Goal: Task Accomplishment & Management: Complete application form

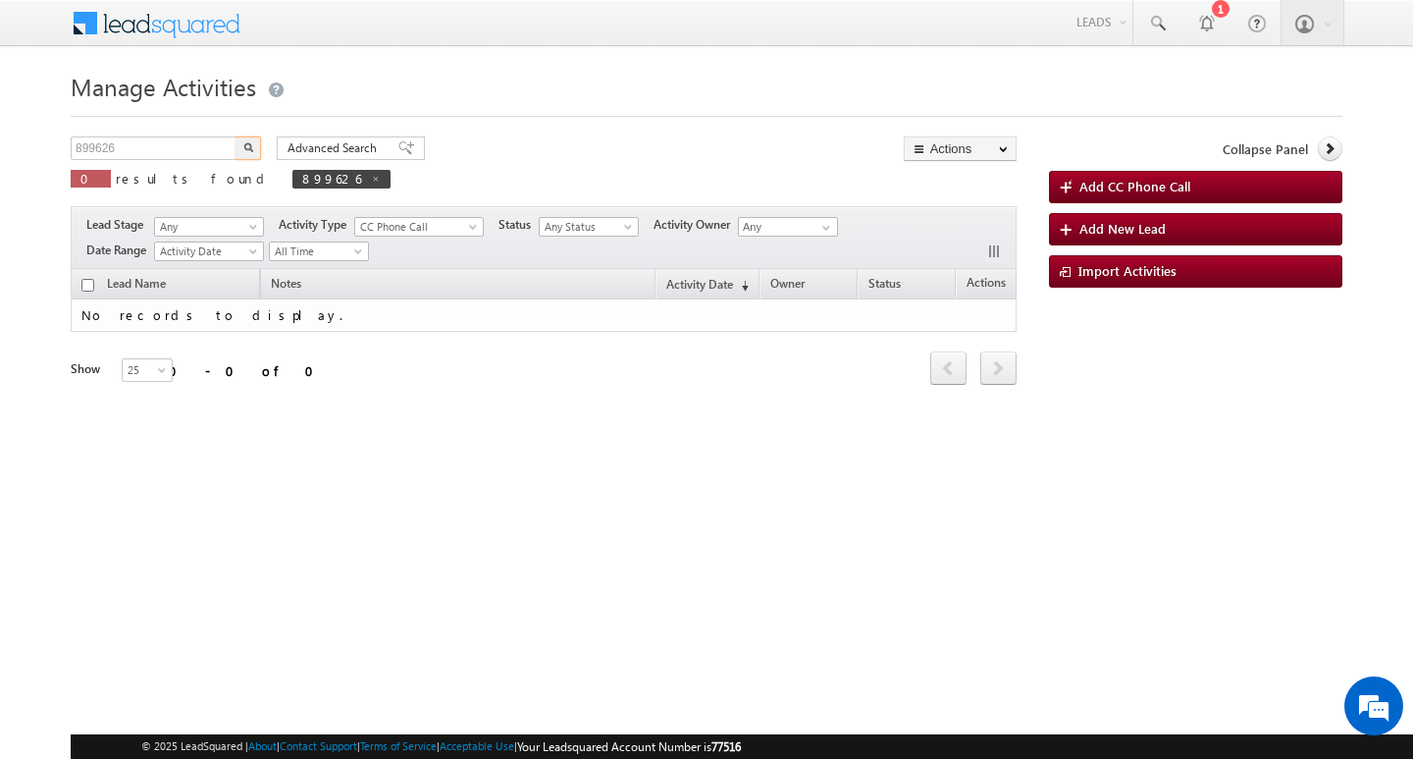
click at [170, 152] on input "899626" at bounding box center [155, 148] width 168 height 24
type input "Search Activities"
click at [179, 158] on input "text" at bounding box center [155, 148] width 168 height 24
click at [179, 157] on input "text" at bounding box center [155, 148] width 168 height 24
click at [182, 149] on input "text" at bounding box center [155, 148] width 168 height 24
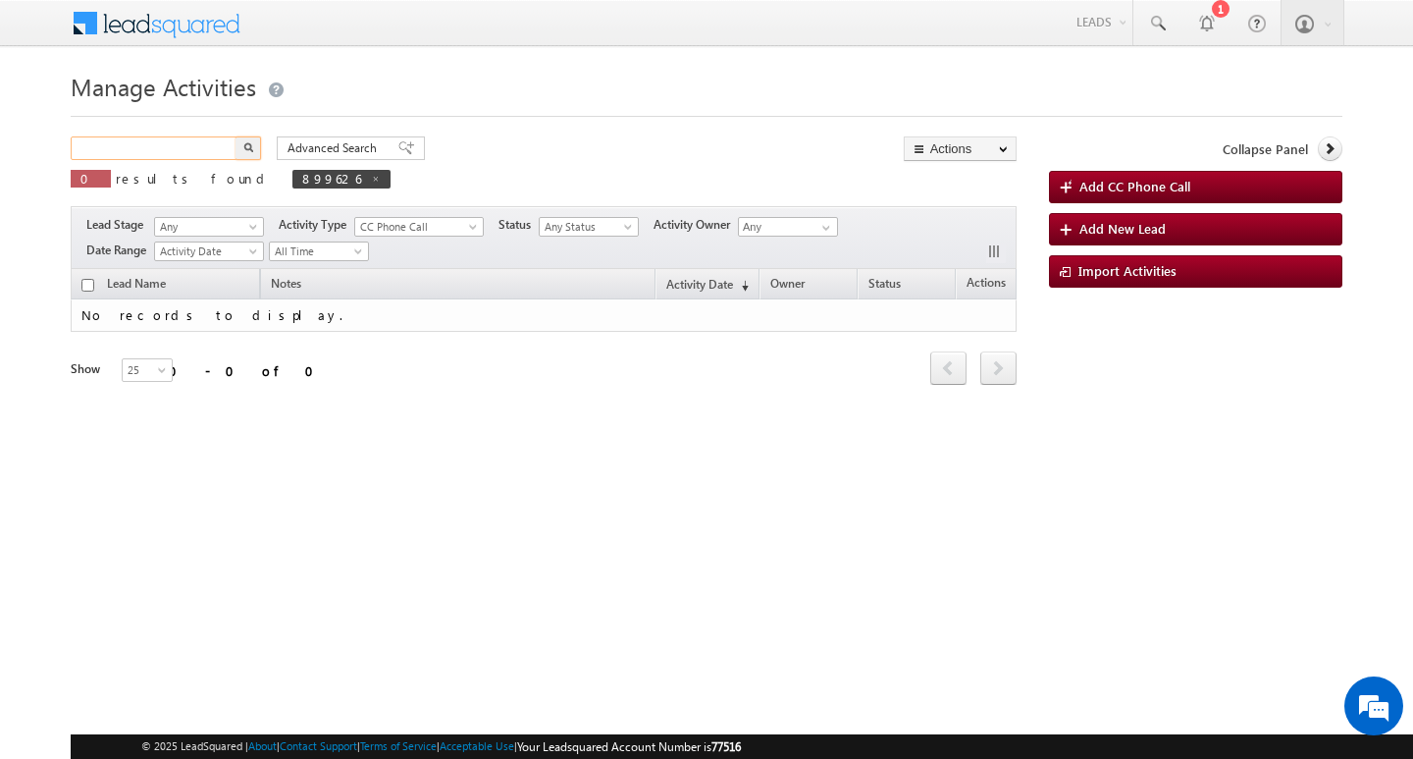
click at [182, 149] on input "text" at bounding box center [155, 148] width 168 height 24
paste input "911758"
type input "911758"
click at [236, 136] on button "button" at bounding box center [249, 148] width 26 height 24
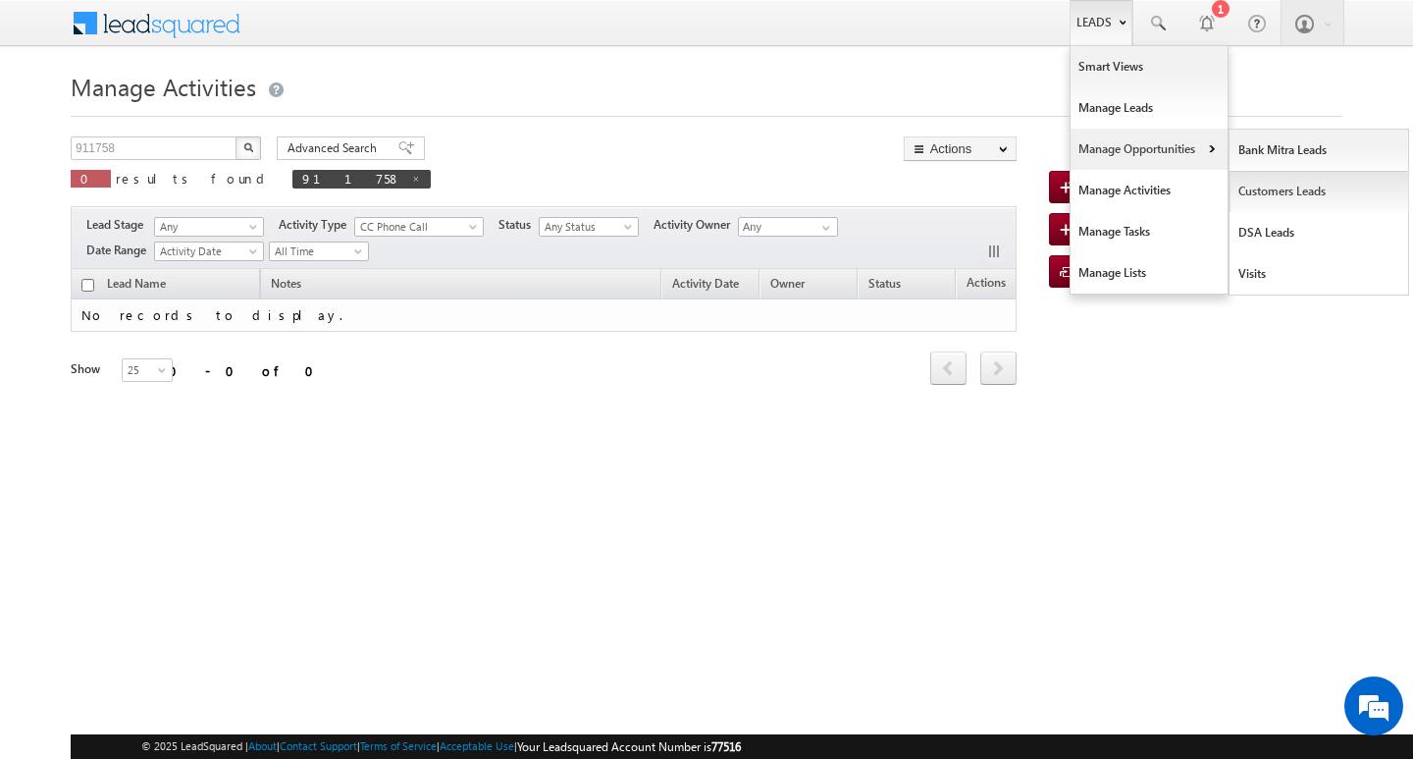
click at [1267, 185] on link "Customers Leads" at bounding box center [1320, 191] width 180 height 41
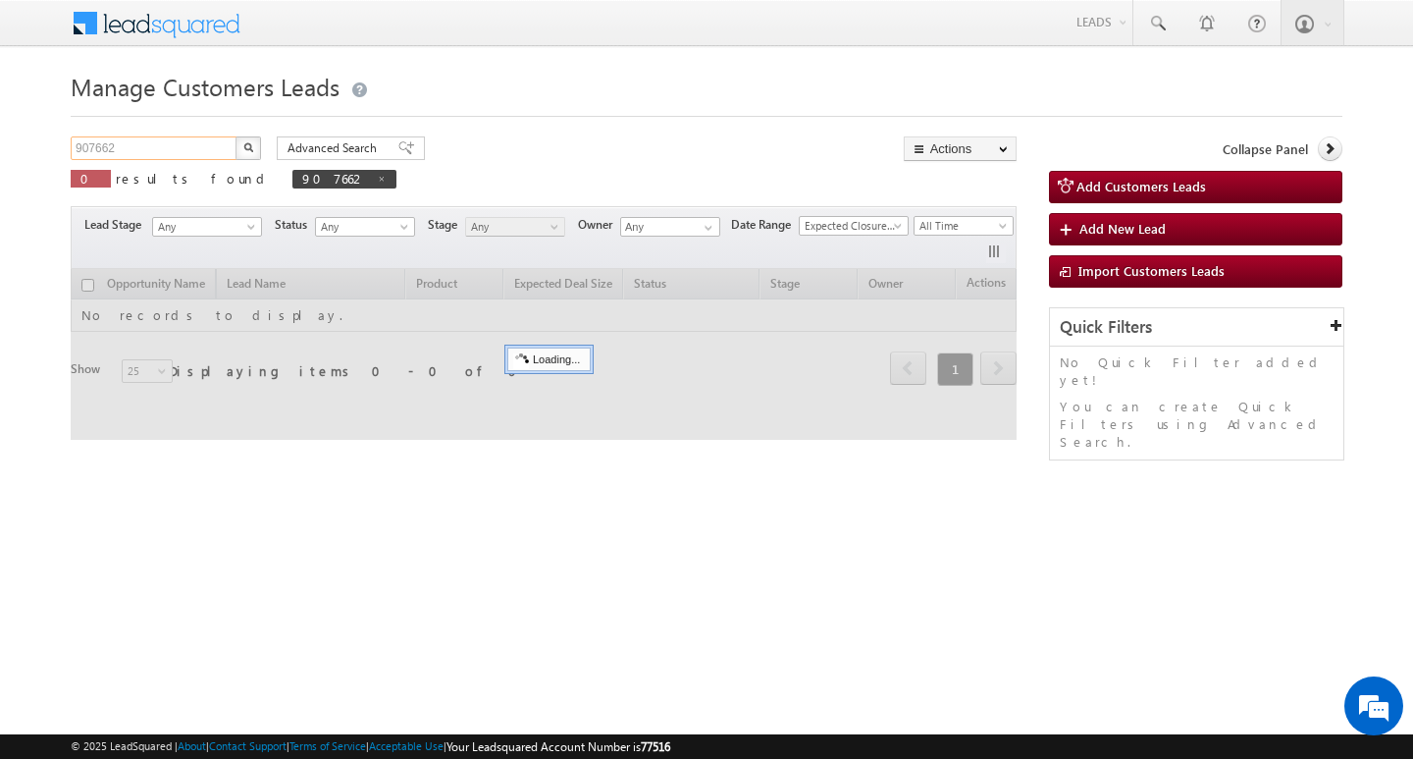
click at [178, 153] on input "907662" at bounding box center [155, 148] width 168 height 24
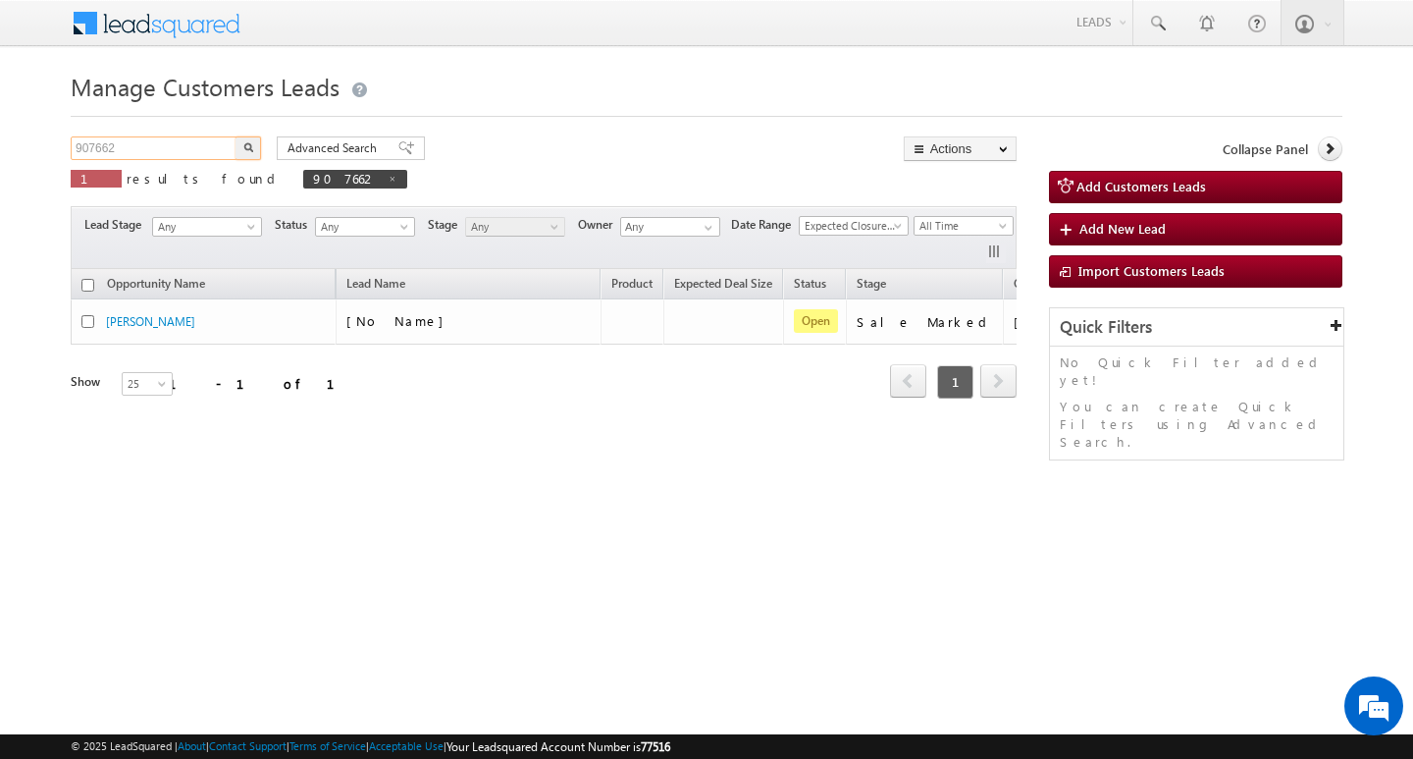
click at [178, 153] on input "907662" at bounding box center [155, 148] width 168 height 24
paste input "911758"
type input "911758"
click at [236, 136] on button "button" at bounding box center [249, 148] width 26 height 24
click at [522, 422] on div "Opportunity Name Lead Name Product Expected Deal Size Status Stage Owner Action…" at bounding box center [544, 346] width 946 height 154
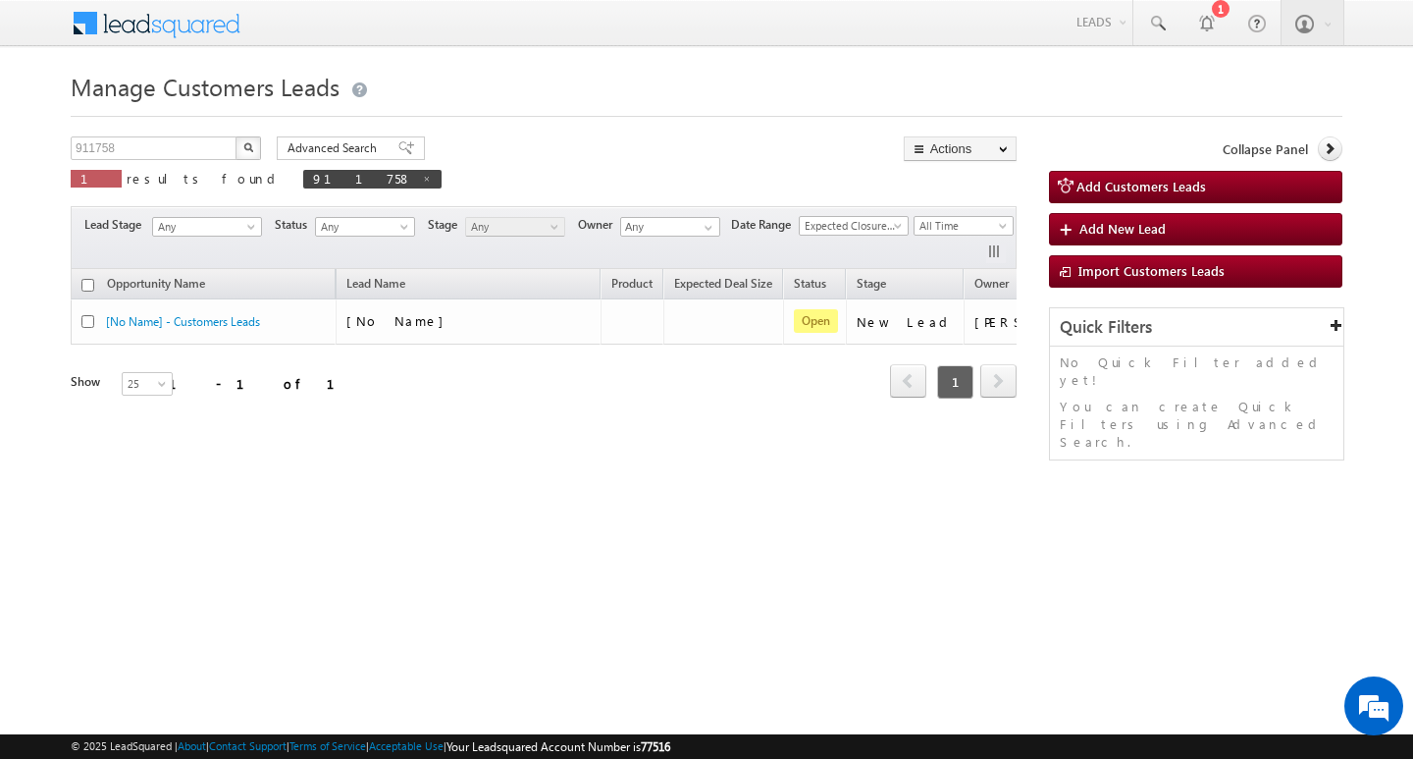
scroll to position [0, 79]
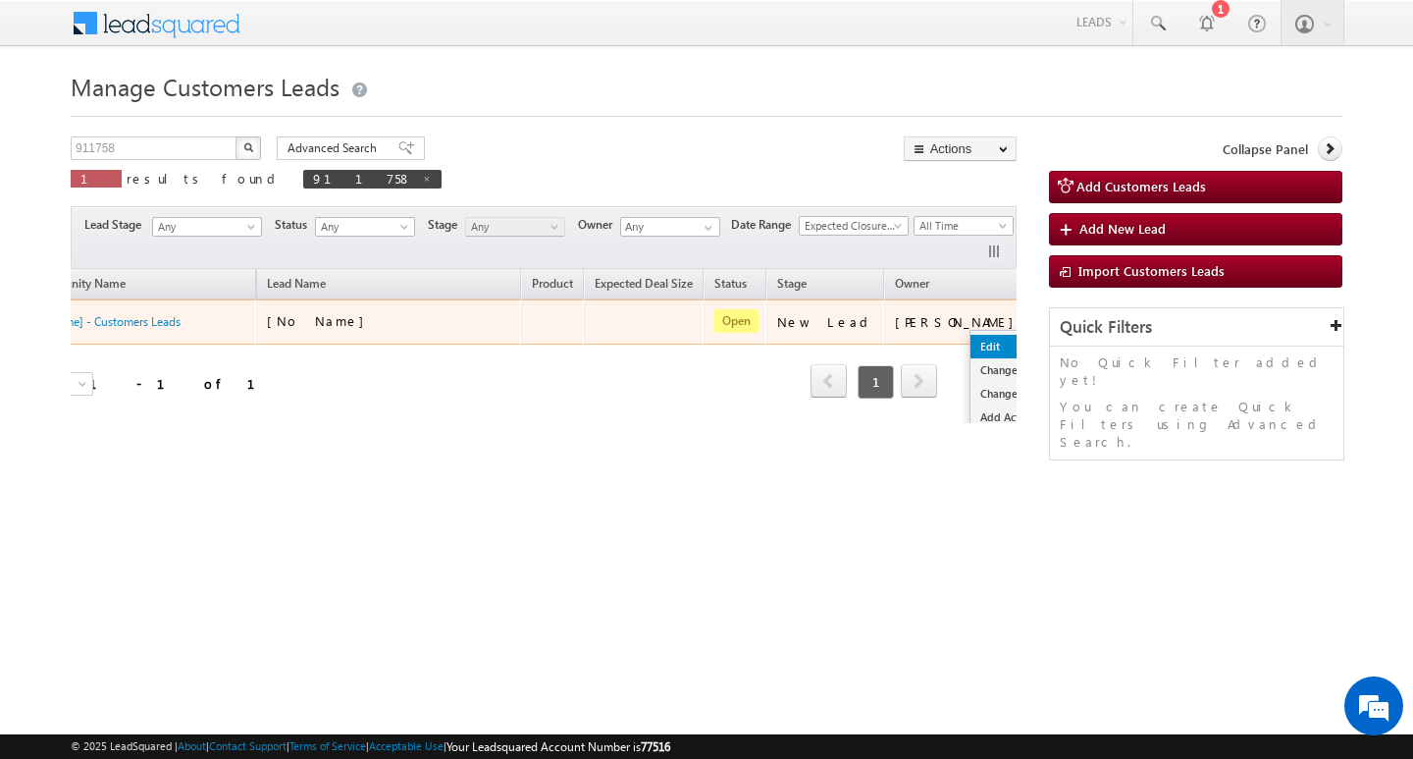
click at [971, 344] on link "Edit" at bounding box center [1020, 347] width 98 height 24
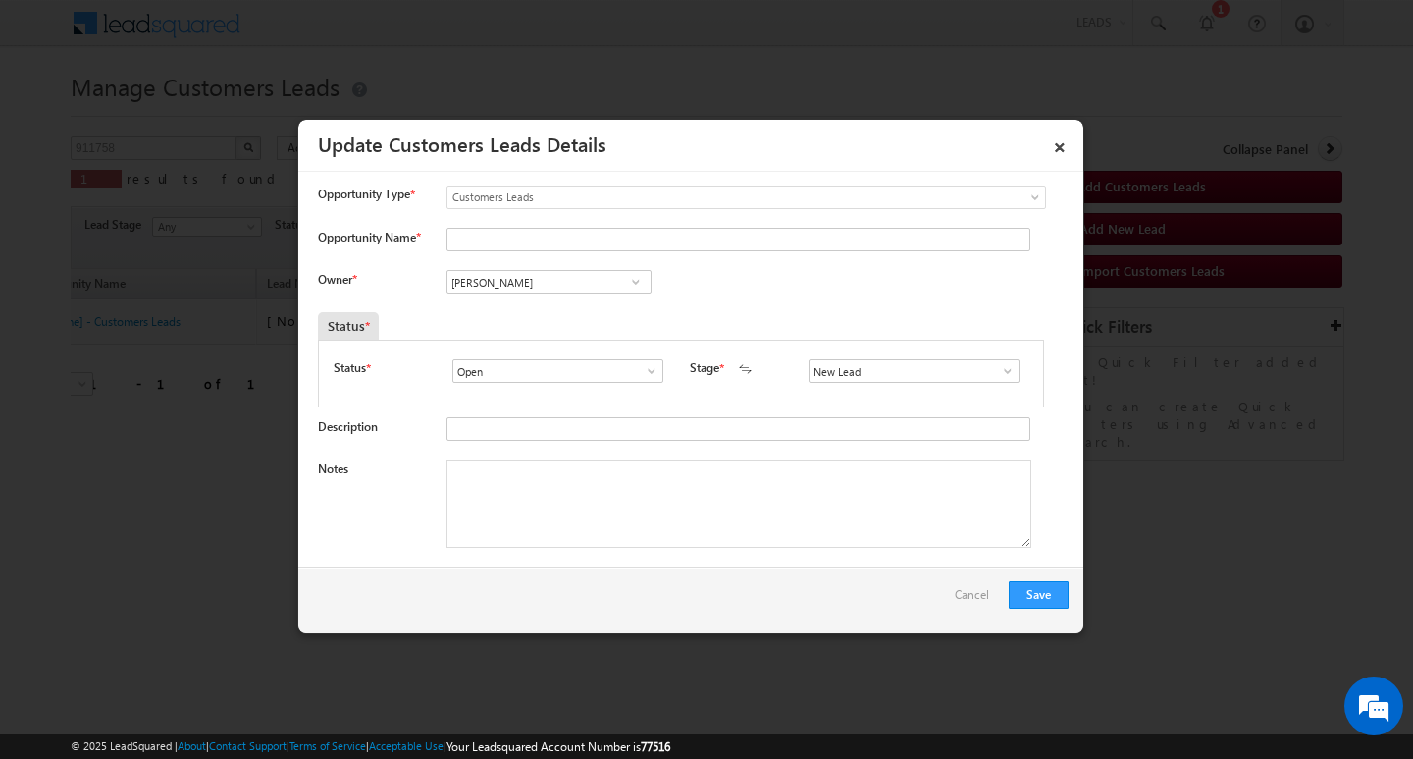
scroll to position [0, 0]
click at [579, 287] on input "[PERSON_NAME]" at bounding box center [549, 282] width 205 height 24
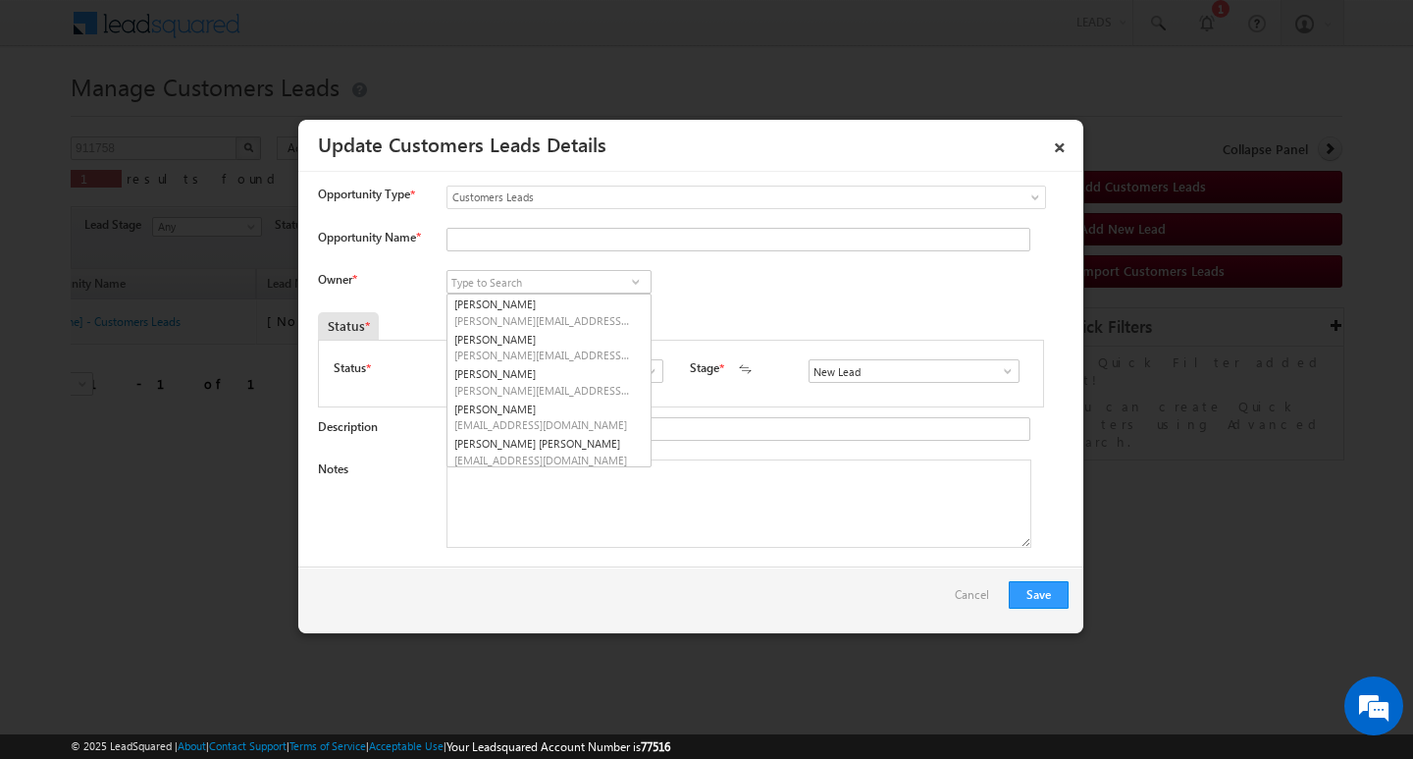
click at [998, 380] on link at bounding box center [1002, 371] width 25 height 20
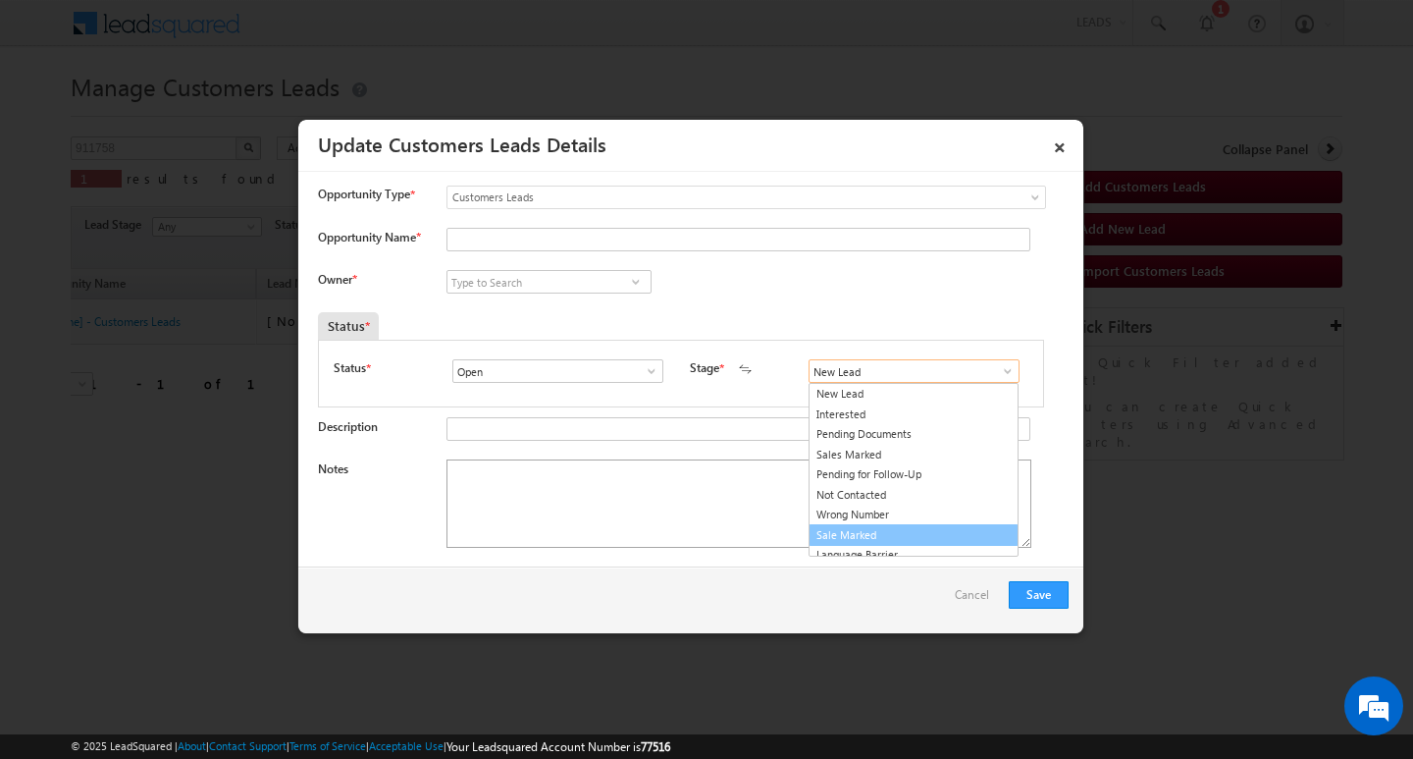
click at [939, 534] on link "Sale Marked" at bounding box center [914, 535] width 210 height 23
type input "Sale Marked"
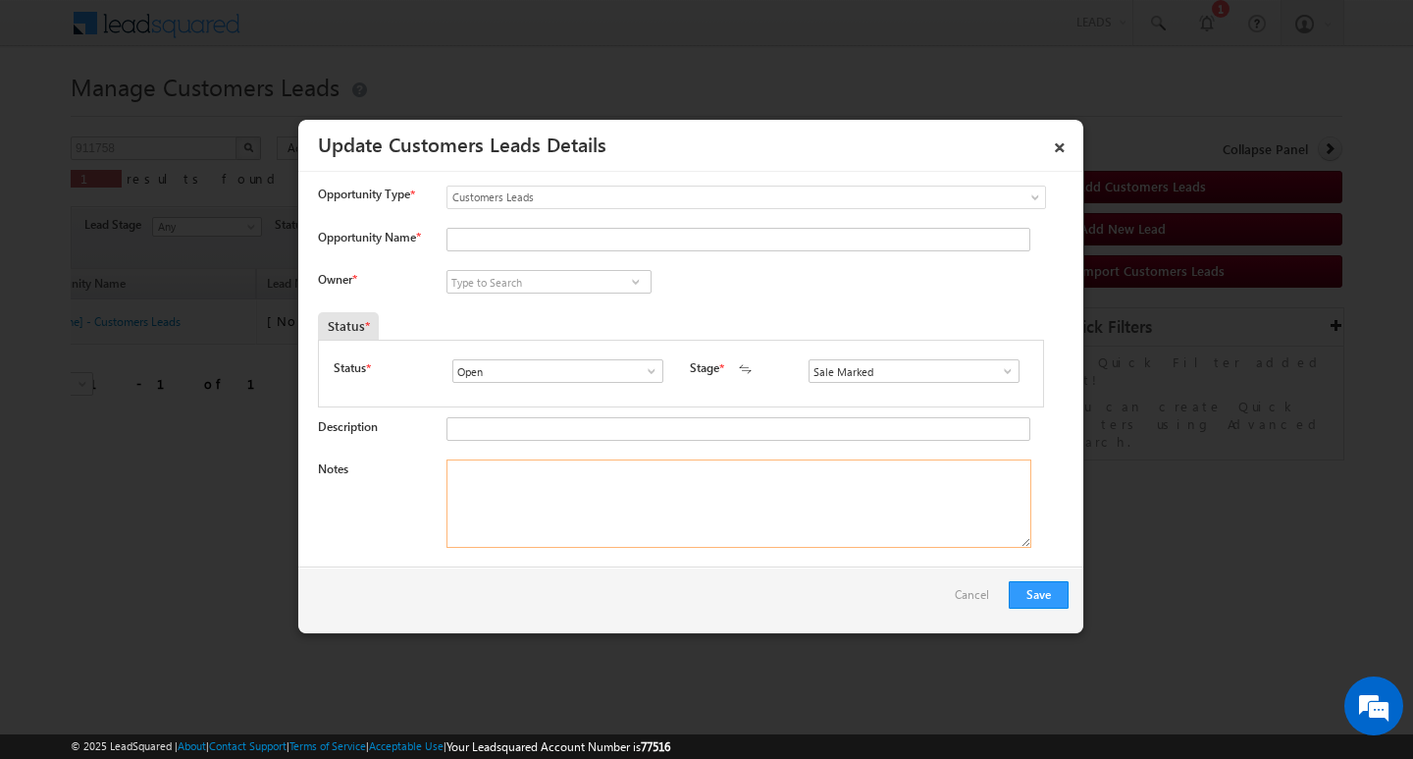
click at [684, 500] on textarea "Notes" at bounding box center [739, 503] width 585 height 88
drag, startPoint x: 684, startPoint y: 500, endPoint x: 621, endPoint y: 462, distance: 73.1
click at [680, 500] on textarea "Notes" at bounding box center [739, 503] width 585 height 88
click at [517, 244] on input "Opportunity Name *" at bounding box center [739, 240] width 584 height 24
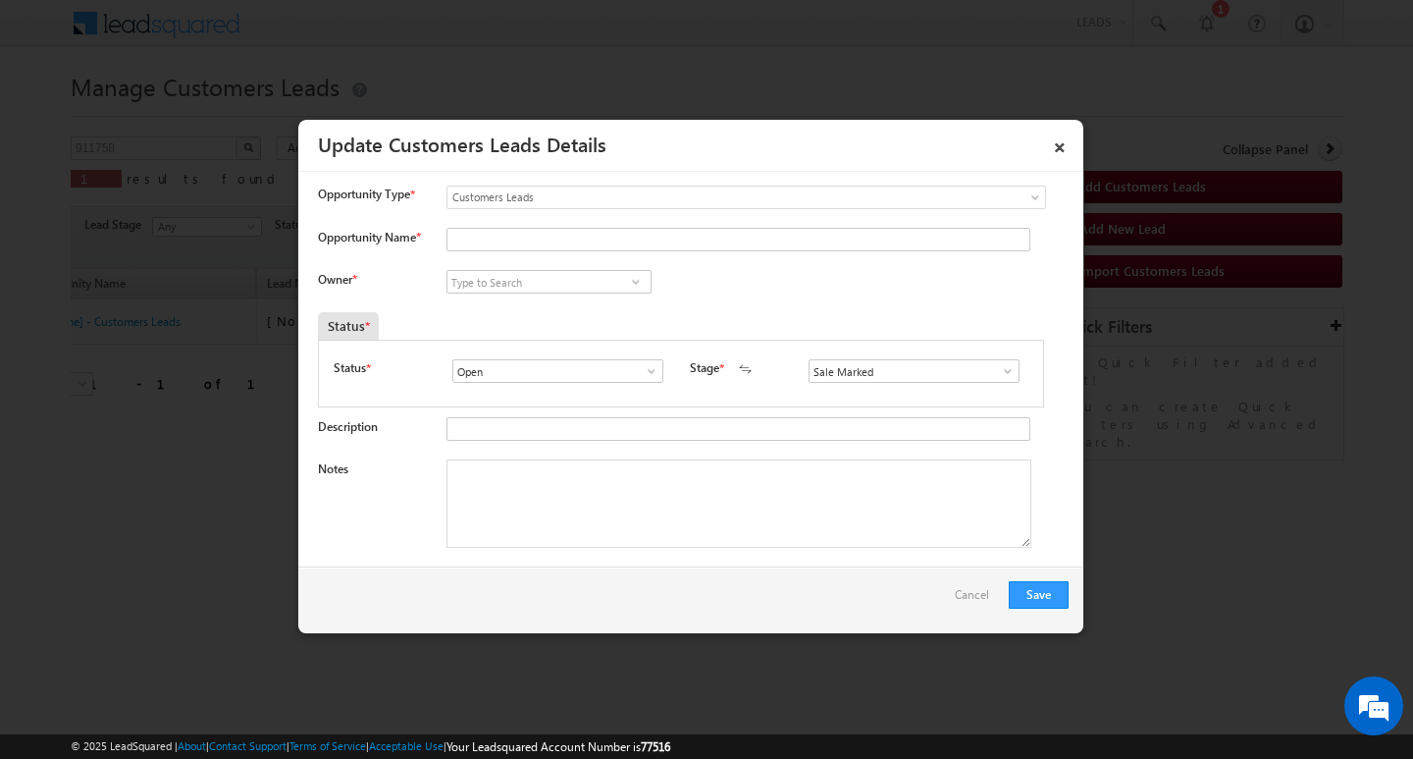
click at [500, 255] on div at bounding box center [734, 241] width 575 height 27
click at [498, 252] on div at bounding box center [734, 241] width 575 height 27
click at [519, 229] on input "Opportunity Name *" at bounding box center [739, 240] width 584 height 24
paste input "IMIRATLAL PR AJAPATI"
type input "IMIRATLAL PR AJAPATI"
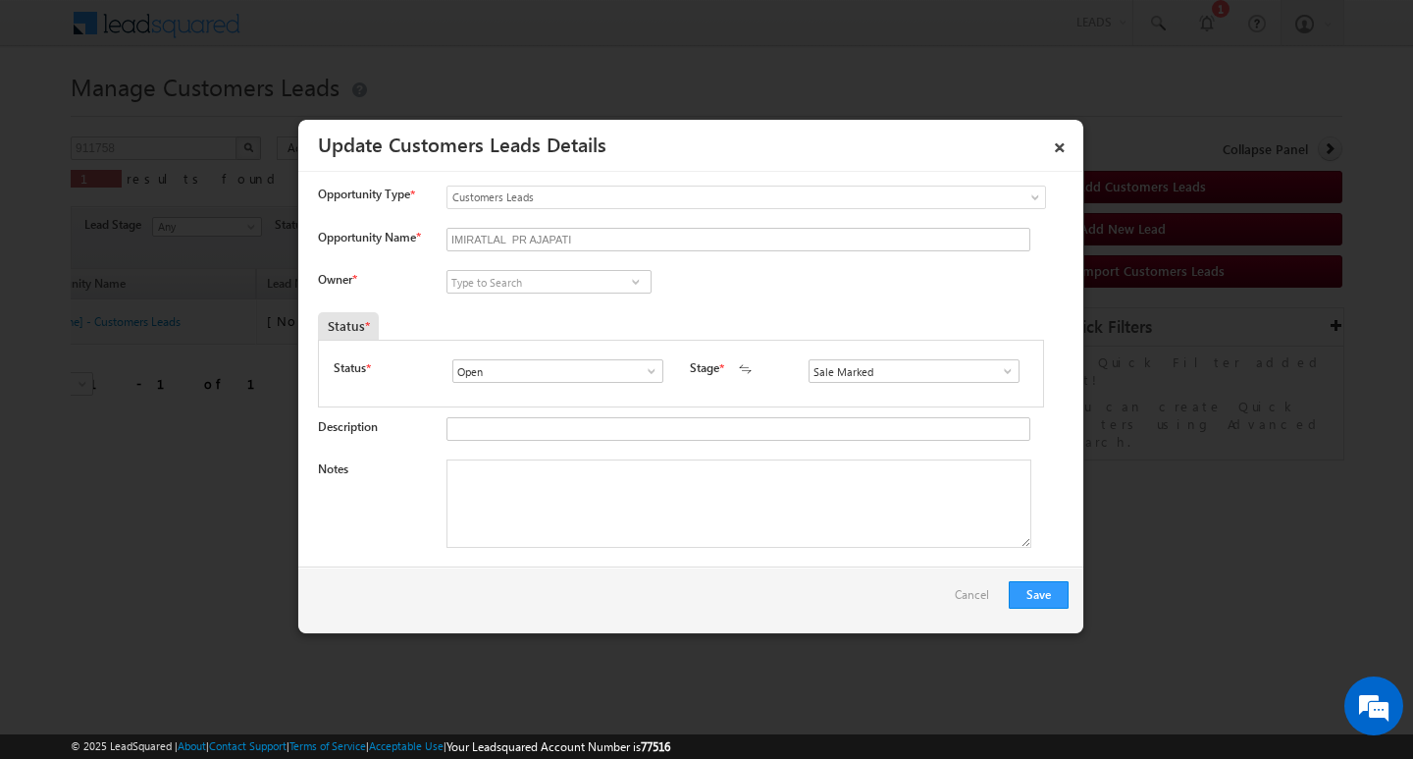
drag, startPoint x: 530, startPoint y: 268, endPoint x: 530, endPoint y: 281, distance: 12.8
click at [530, 281] on input at bounding box center [549, 282] width 205 height 24
click at [518, 272] on input at bounding box center [549, 282] width 205 height 24
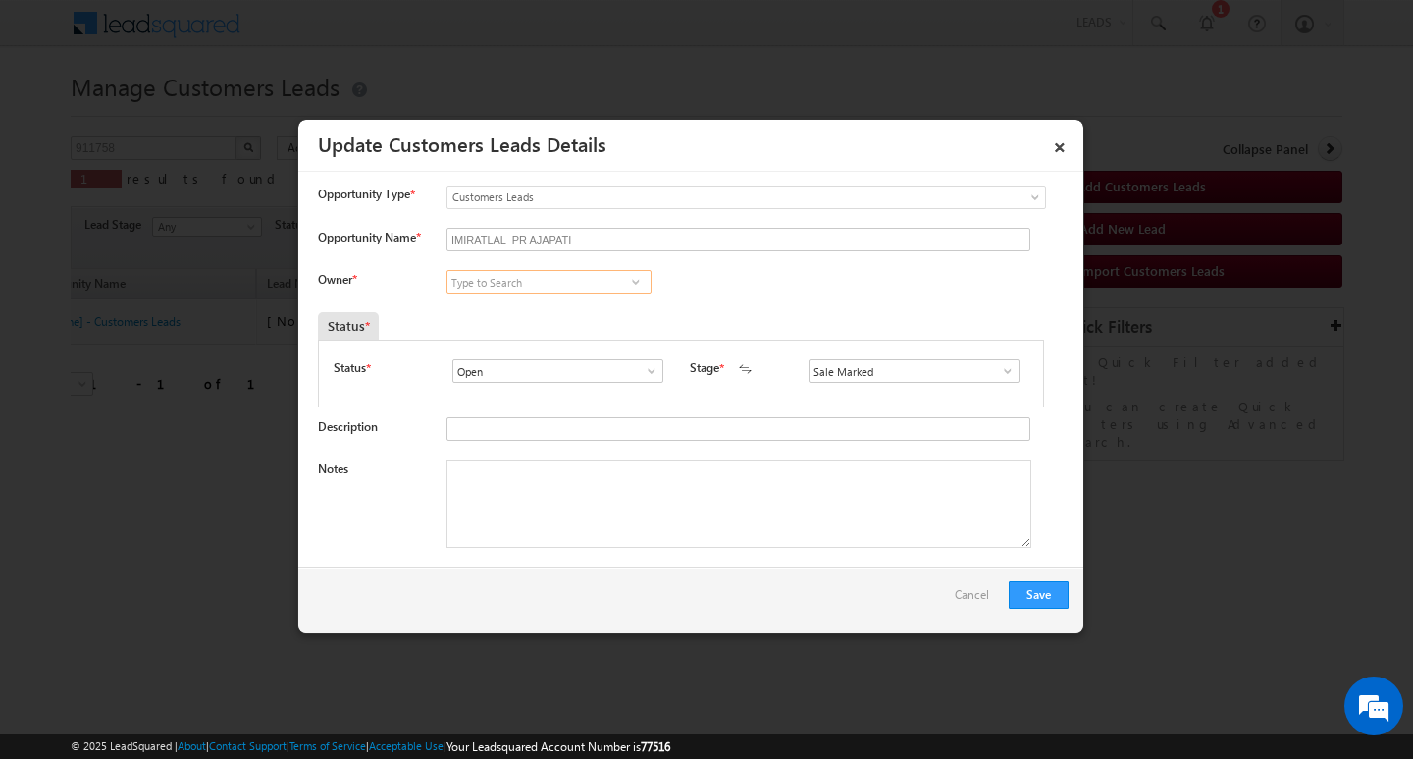
click at [518, 272] on input at bounding box center [549, 282] width 205 height 24
paste input "[PERSON_NAME]"
click at [524, 299] on link "[PERSON_NAME] [PERSON_NAME][EMAIL_ADDRESS][DOMAIN_NAME]" at bounding box center [549, 311] width 205 height 37
type input "[PERSON_NAME]"
click at [553, 490] on textarea "Notes" at bounding box center [739, 503] width 585 height 88
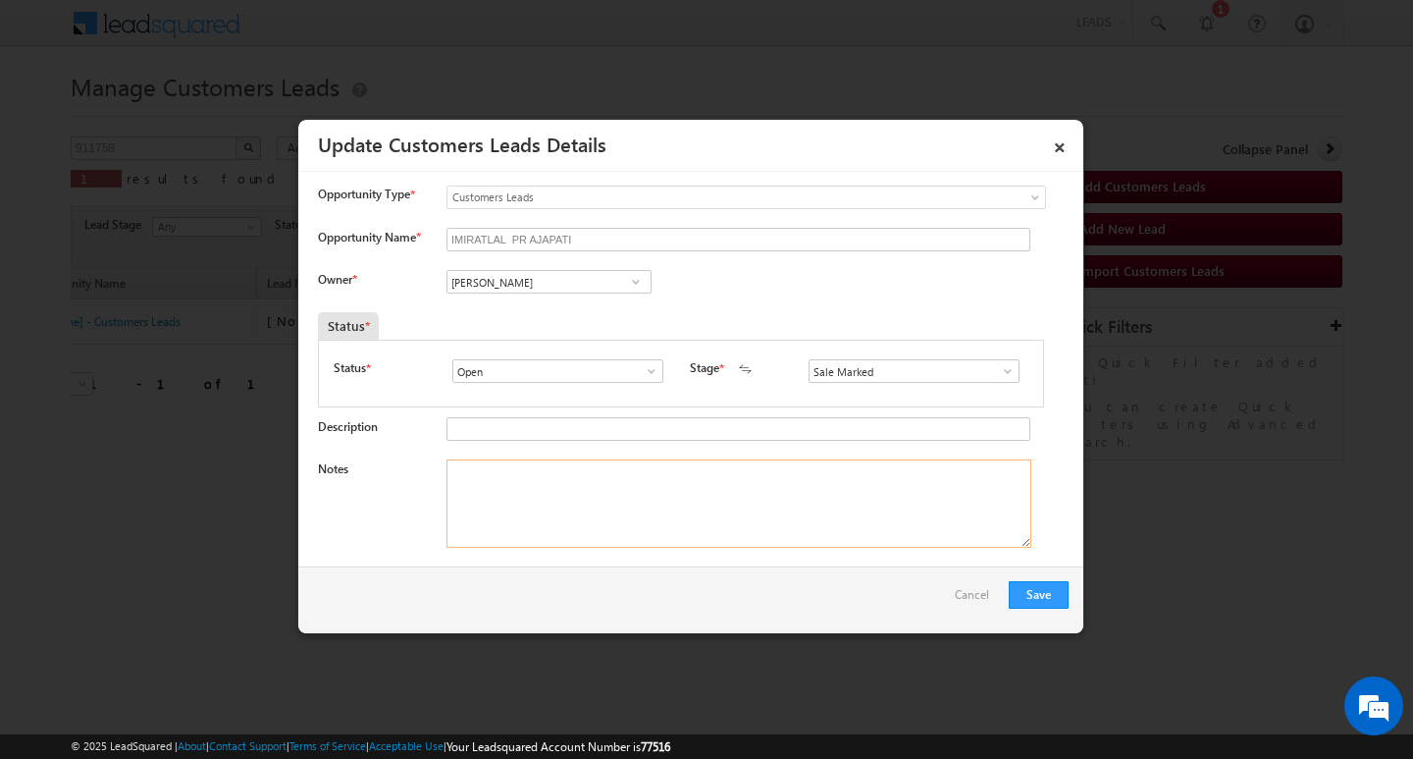
click at [605, 512] on textarea "Notes" at bounding box center [739, 503] width 585 height 88
paste textarea "Customer Name [PERSON_NAME] PSD PR AJAPATI/ ag : 50/ Self_Employed/ mothe incom…"
type textarea "Customer Name [PERSON_NAME] PSD PR AJAPATI/ ag : 50/ Self_Employed/ mothe incom…"
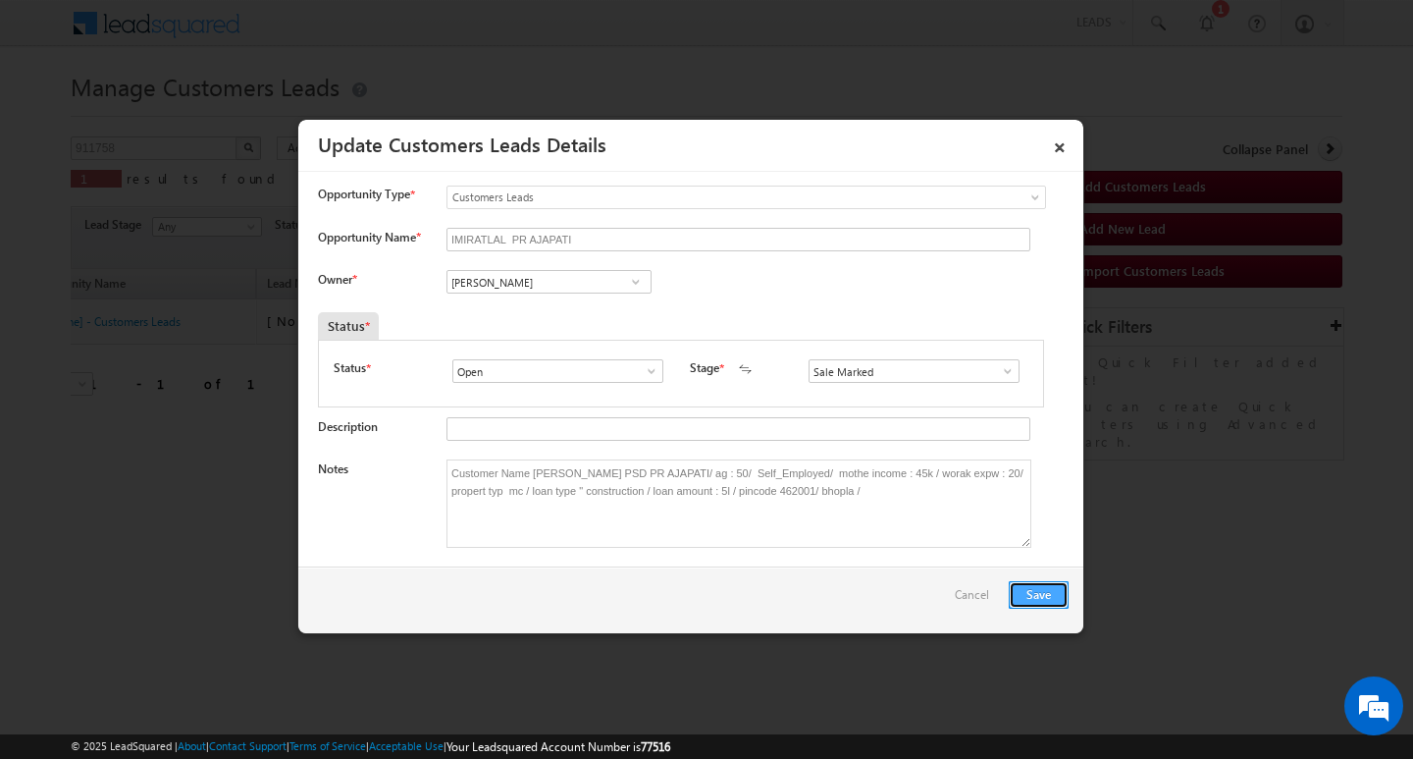
click at [1025, 585] on button "Save" at bounding box center [1039, 594] width 60 height 27
